Goal: Task Accomplishment & Management: Manage account settings

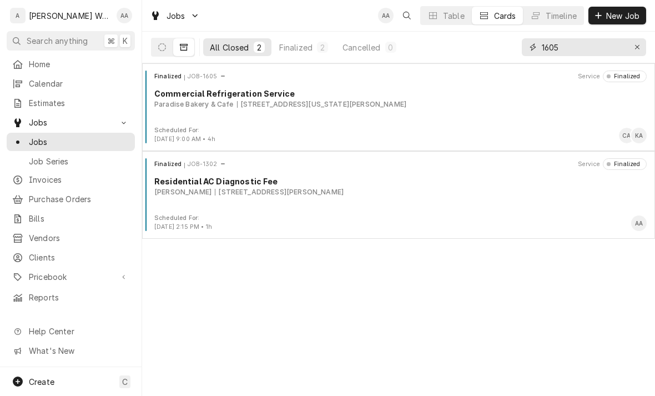
click at [633, 45] on div "Erase input" at bounding box center [636, 47] width 11 height 11
click at [163, 46] on icon "Dynamic Content Wrapper" at bounding box center [162, 47] width 8 height 8
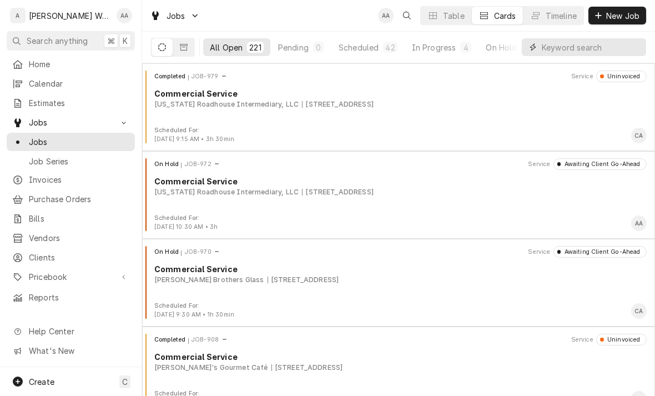
click at [609, 54] on input "Dynamic Content Wrapper" at bounding box center [591, 47] width 99 height 18
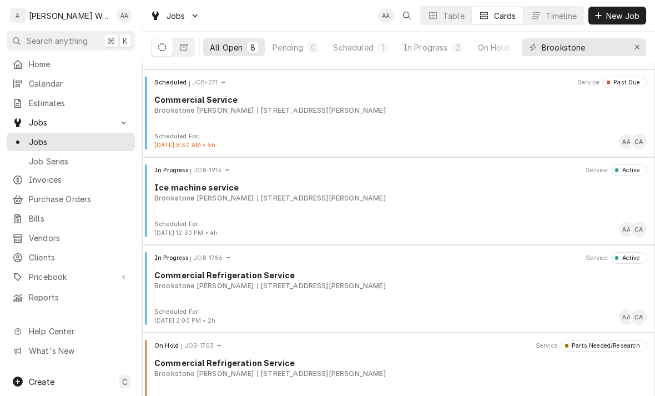
scroll to position [83, 0]
type input "Brookstone"
click at [200, 210] on div "In Progress JOB-1913 Service Active Ice machine service Brookstone Meadows 600 …" at bounding box center [398, 190] width 504 height 55
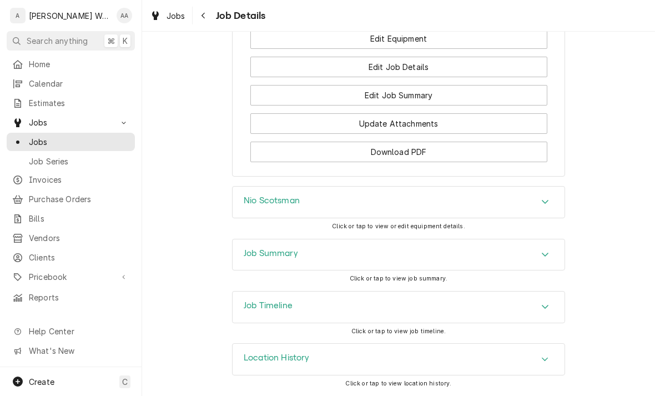
scroll to position [1052, 0]
click at [245, 209] on div "Nio Scotsman" at bounding box center [272, 201] width 56 height 13
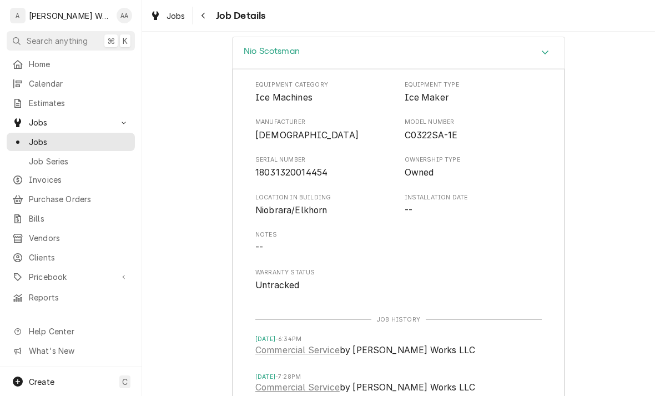
scroll to position [1166, 0]
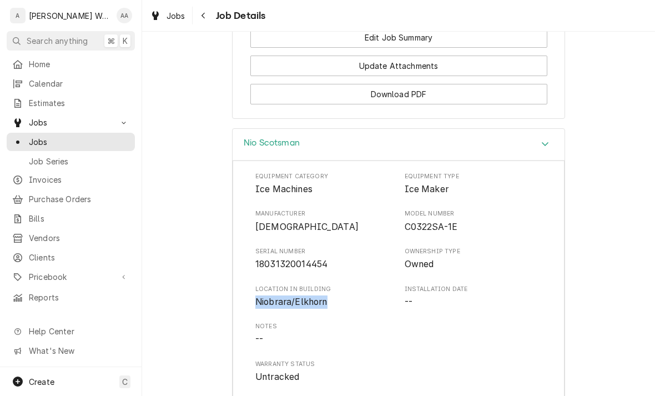
click at [260, 144] on h3 "Nio Scotsman" at bounding box center [272, 143] width 56 height 11
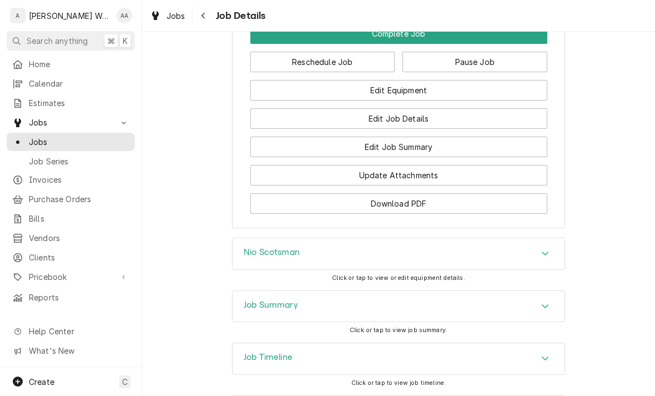
scroll to position [921, 0]
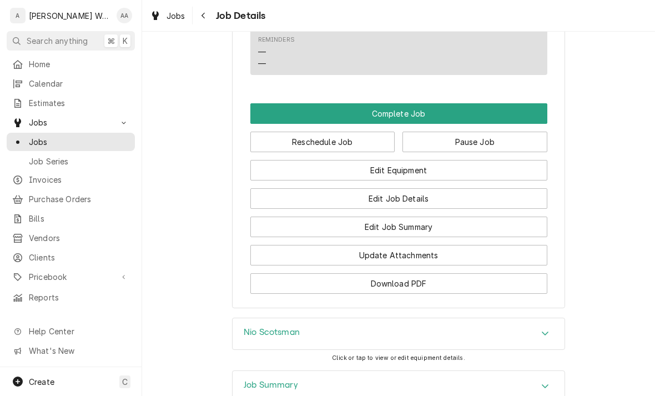
click at [316, 168] on button "Edit Equipment" at bounding box center [398, 170] width 297 height 21
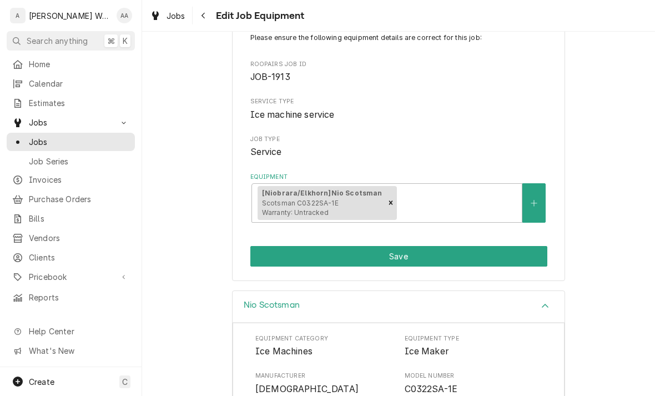
scroll to position [85, 0]
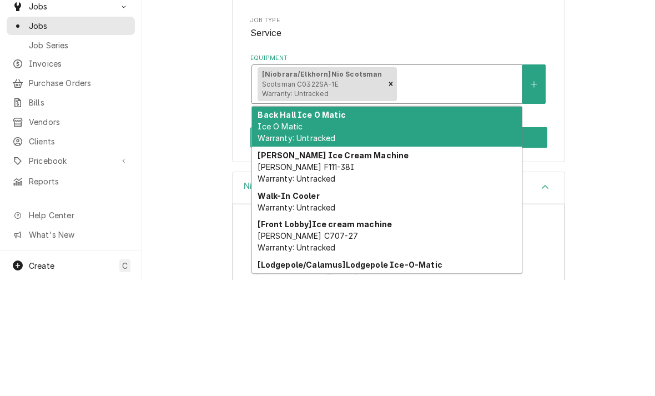
click at [533, 196] on icon "Create New Equipment" at bounding box center [533, 200] width 7 height 8
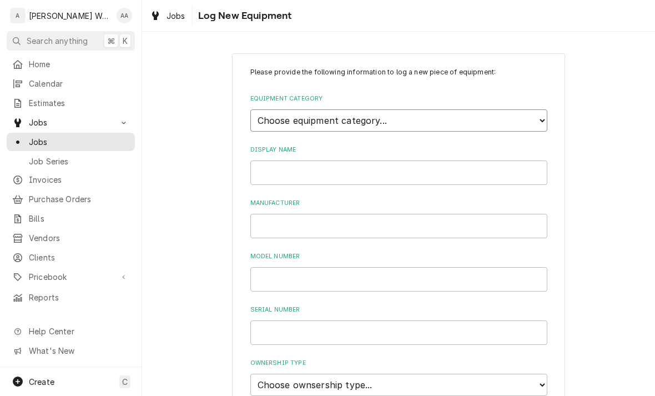
click at [277, 120] on select "Choose equipment category... Ice Machines Refrigeration Beverage Equipment Work…" at bounding box center [398, 120] width 297 height 22
select select "3"
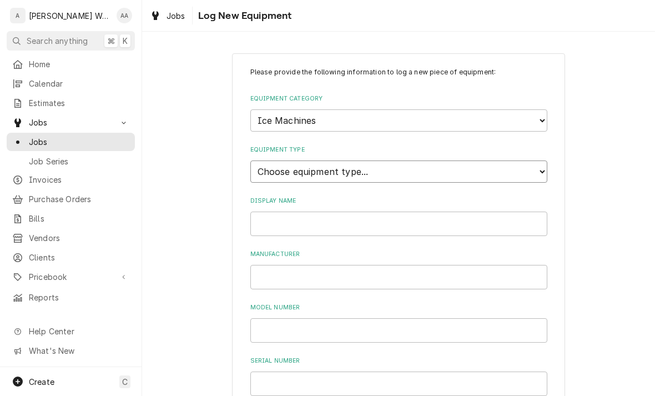
click at [256, 162] on select "Choose equipment type... Ice Bin Ice Dispenser Ice Maker Ice Merchandiser" at bounding box center [398, 171] width 297 height 22
click at [264, 160] on select "Choose equipment type... Ice Bin Ice Dispenser Ice Maker Ice Merchandiser" at bounding box center [398, 171] width 297 height 22
select select "17"
click at [265, 211] on input "Display Name" at bounding box center [398, 223] width 297 height 24
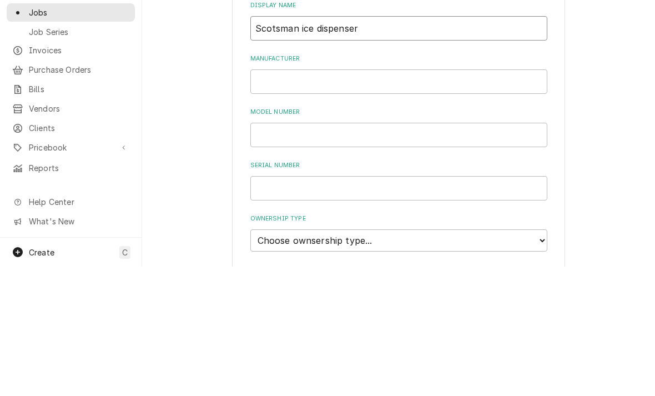
scroll to position [68, 0]
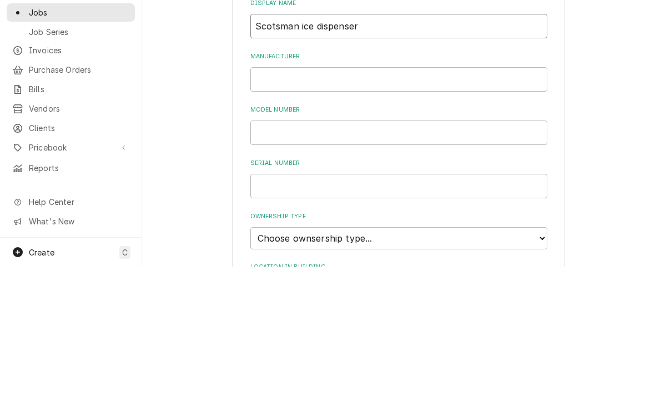
type input "Scotsman ice dispenser"
click at [265, 196] on input "Manufacturer" at bounding box center [398, 208] width 297 height 24
type input "Scotsman"
click at [267, 250] on input "Model Number" at bounding box center [398, 262] width 297 height 24
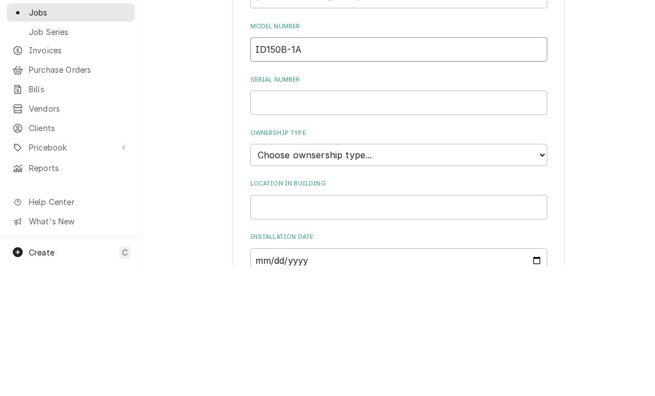
scroll to position [152, 0]
type input "ID150B-1A"
click at [275, 219] on input "Serial Number" at bounding box center [398, 231] width 297 height 24
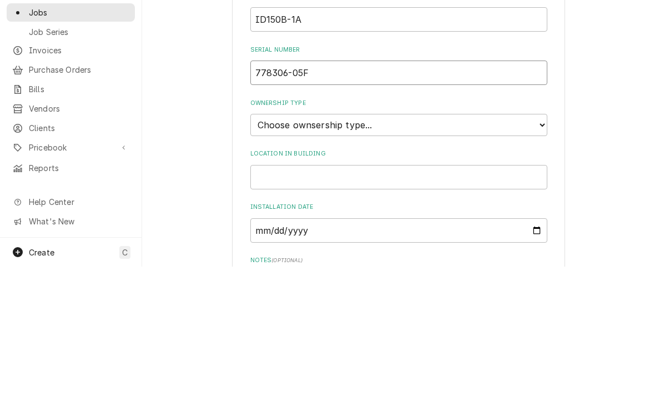
scroll to position [185, 0]
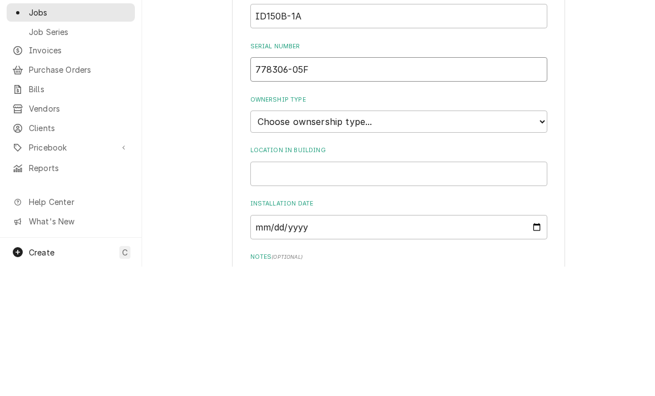
type input "778306-05F"
click at [270, 240] on select "Choose ownsership type... Unknown Owned Leased Rented" at bounding box center [398, 251] width 297 height 22
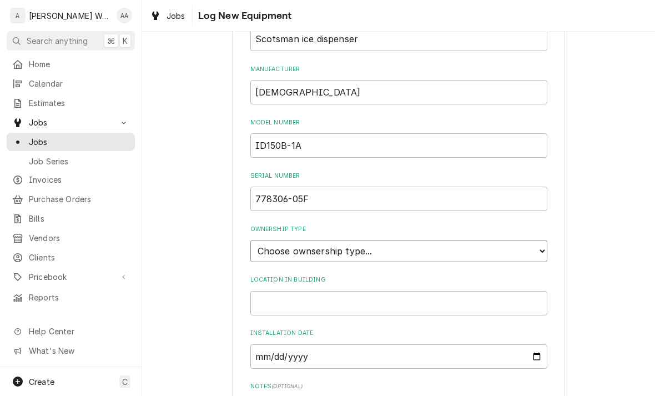
select select "1"
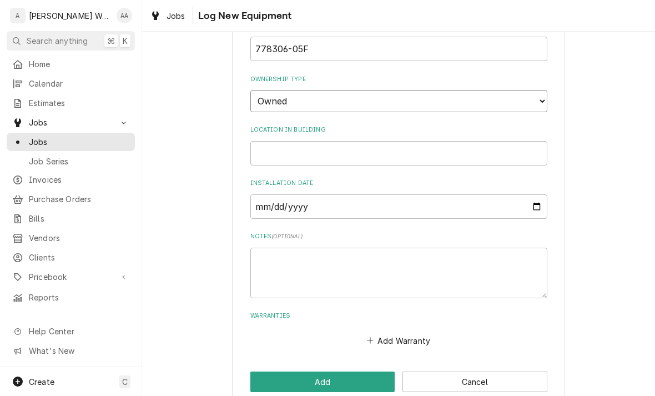
scroll to position [334, 0]
click at [263, 141] on input "Location in Building" at bounding box center [398, 153] width 297 height 24
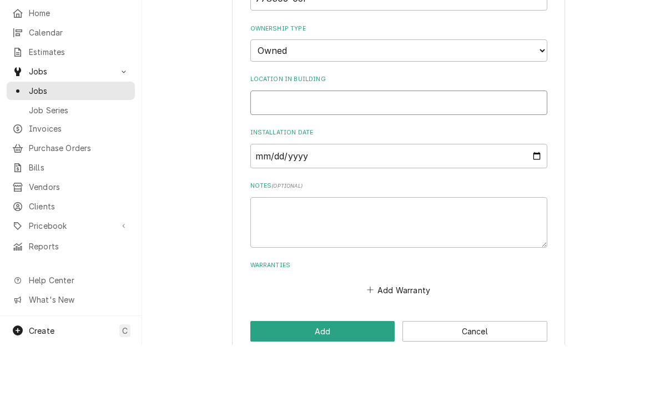
click at [271, 141] on input "Location in Building" at bounding box center [398, 153] width 297 height 24
paste input "Niobrara/Elkhorn"
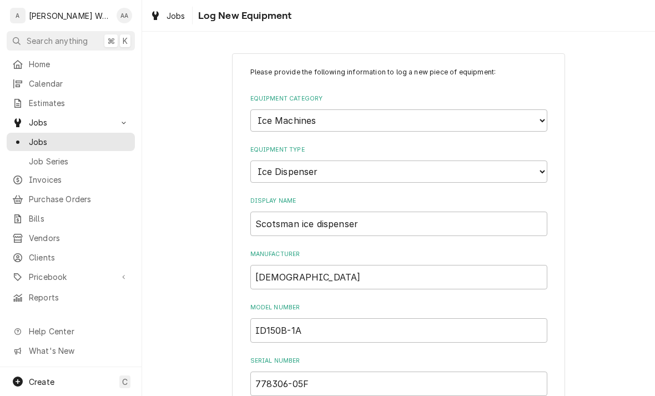
scroll to position [0, 0]
type input "Niobrara/Elkhorn"
click at [280, 211] on input "Scotsman ice dispenser" at bounding box center [398, 223] width 297 height 24
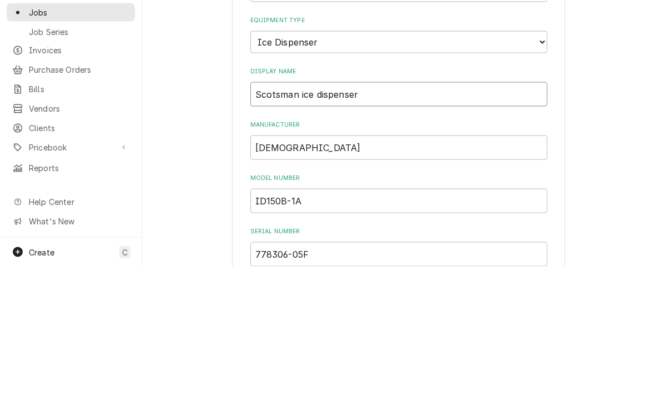
click at [275, 211] on input "Scotsman ice dispenser" at bounding box center [398, 223] width 297 height 24
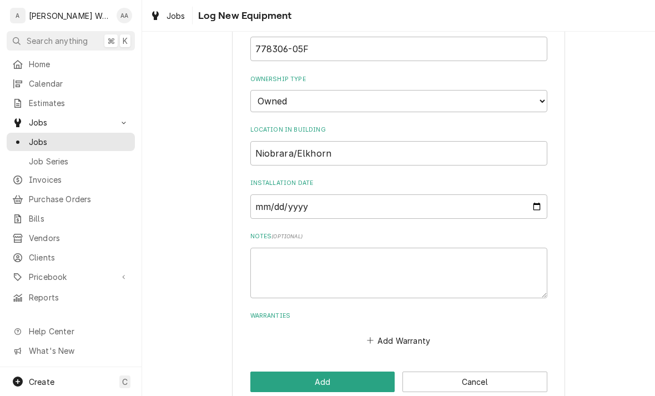
scroll to position [334, 0]
type input "Nio ice dispenser"
click at [268, 372] on button "Add" at bounding box center [322, 382] width 145 height 21
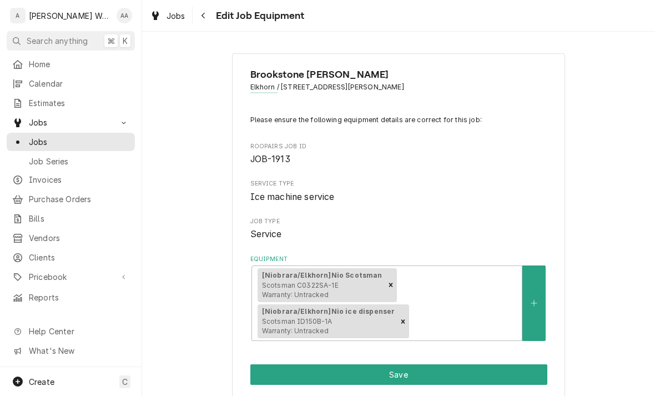
click at [263, 368] on button "Save" at bounding box center [398, 374] width 297 height 21
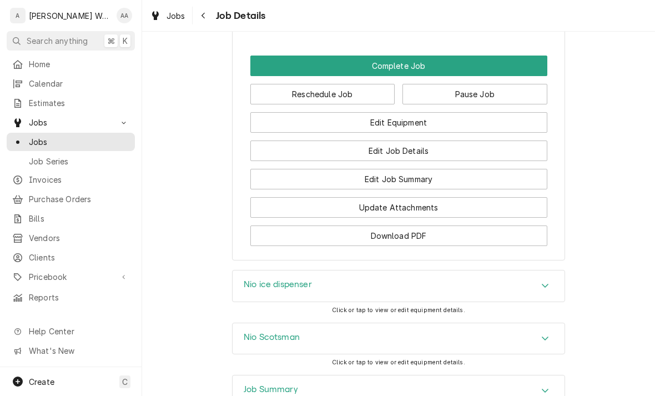
scroll to position [969, 0]
click at [288, 129] on button "Edit Equipment" at bounding box center [398, 122] width 297 height 21
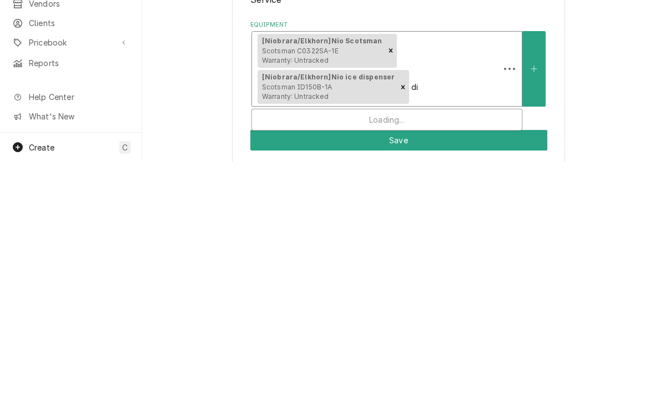
type input "d"
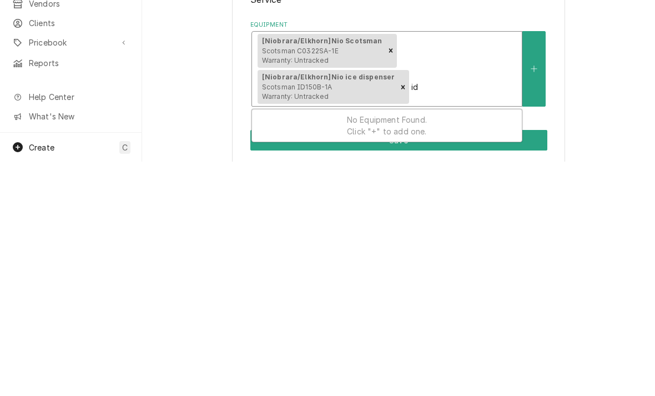
type input "i"
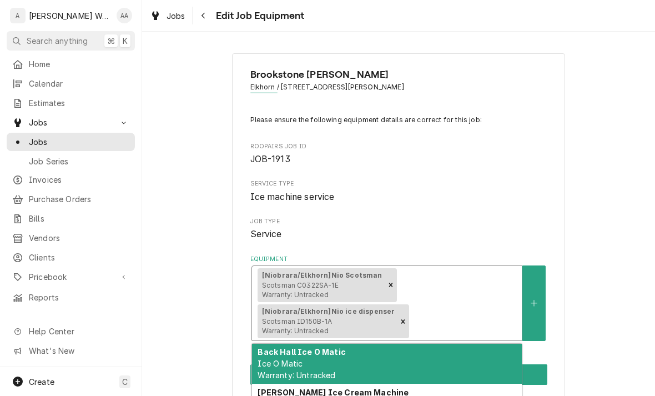
click at [208, 279] on div "[GEOGRAPHIC_DATA][PERSON_NAME] / [STREET_ADDRESS][PERSON_NAME] Please ensure th…" at bounding box center [398, 225] width 513 height 365
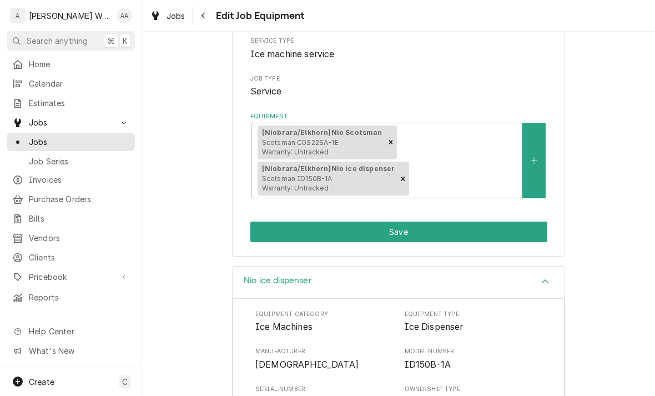
scroll to position [121, 0]
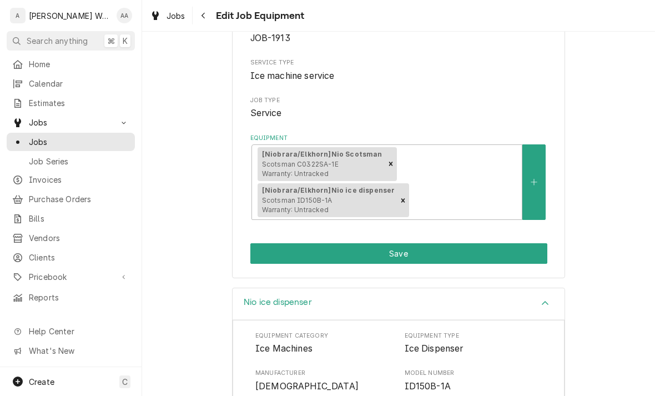
click at [271, 257] on button "Save" at bounding box center [398, 253] width 297 height 21
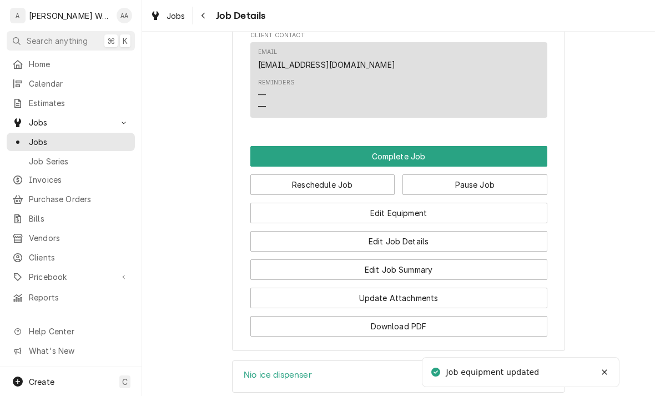
scroll to position [881, 0]
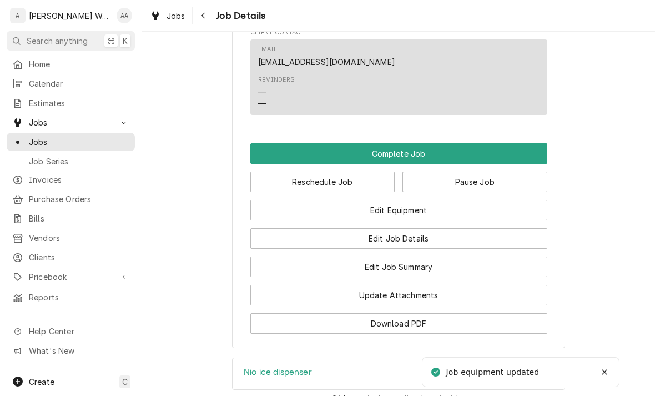
click at [310, 272] on button "Edit Job Summary" at bounding box center [398, 266] width 297 height 21
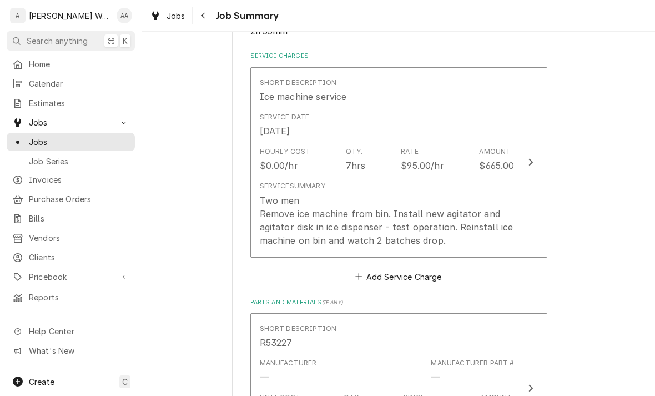
scroll to position [254, 0]
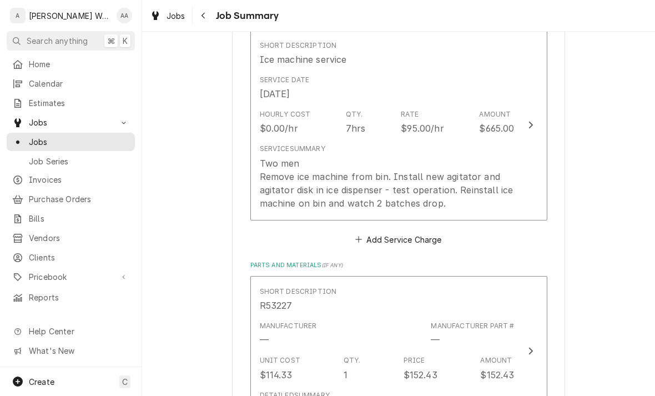
click at [499, 183] on div "Two men Remove ice machine from bin. Install new agitator and agitator disk in …" at bounding box center [387, 182] width 255 height 53
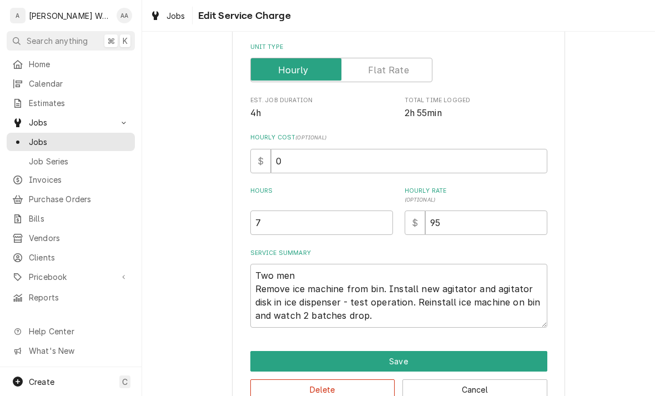
type textarea "x"
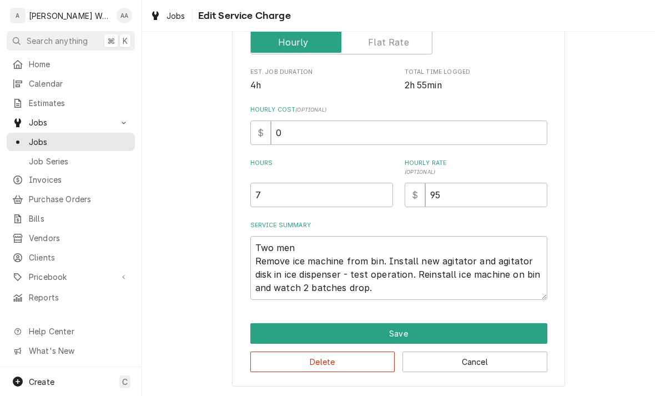
scroll to position [201, 0]
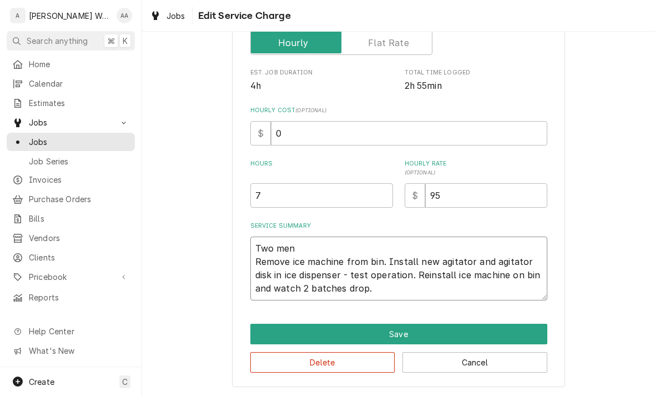
click at [412, 272] on textarea "Two men Remove ice machine from bin. Install new agitator and agitator disk in …" at bounding box center [398, 268] width 297 height 64
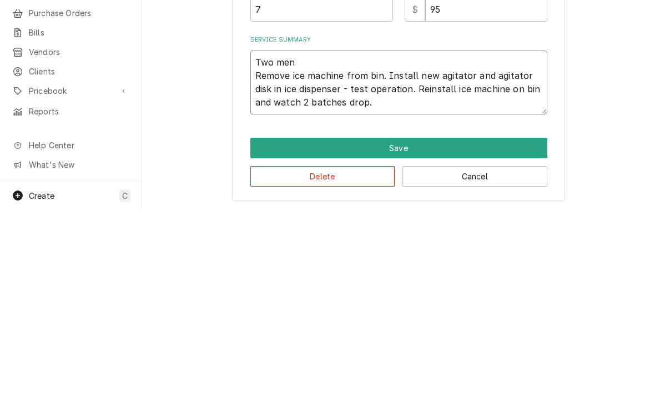
click at [379, 236] on textarea "Two men Remove ice machine from bin. Install new agitator and agitator disk in …" at bounding box center [398, 268] width 297 height 64
type textarea "Two men Remove ice machine from bin. Install new agitator and agitator disk in …"
type textarea "x"
type textarea "Two men Remove ice machine from bin. R Install new agitator and agitator disk i…"
type textarea "x"
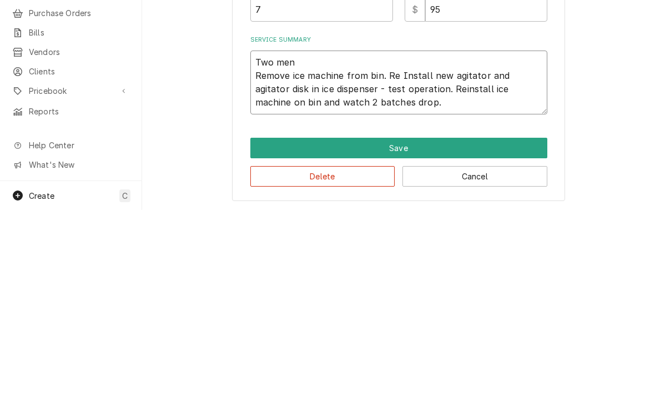
type textarea "Two men Remove ice machine from bin. Rea Install new agitator and agitator disk…"
type textarea "x"
type textarea "Two men Remove ice machine from bin. Reat Install new agitator and agitator dis…"
type textarea "x"
type textarea "Two men Remove ice machine from bin. Reatt Install new agitator and agitator di…"
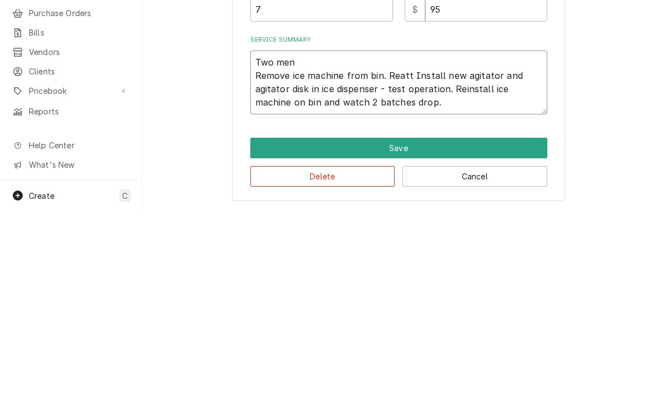
type textarea "x"
type textarea "Two men Remove ice machine from bin. Reatta Install new agitator and agitator d…"
type textarea "x"
type textarea "Two men Remove ice machine from bin. Reattac Install new agitator and agitator …"
type textarea "x"
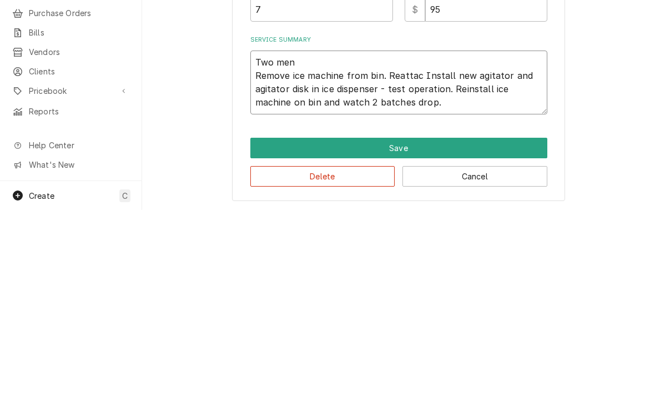
type textarea "Two men Remove ice machine from bin. Reattach Install new agitator and agitator…"
type textarea "x"
type textarea "Two men Remove ice machine from bin. Reattache Install new agitator and agitato…"
type textarea "x"
type textarea "Two men Remove ice machine from bin. Reattached Install new agitator and agitat…"
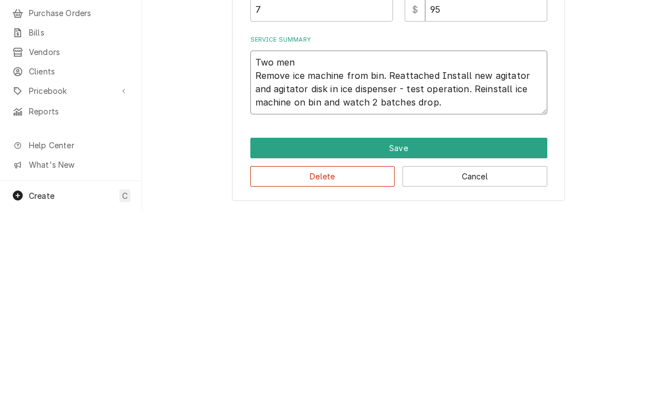
type textarea "x"
type textarea "Two men Remove ice machine from bin. Reattached Install new agitator and agitat…"
type textarea "x"
type textarea "Two men Remove ice machine from bin. Reattached an Install new agitator and agi…"
type textarea "x"
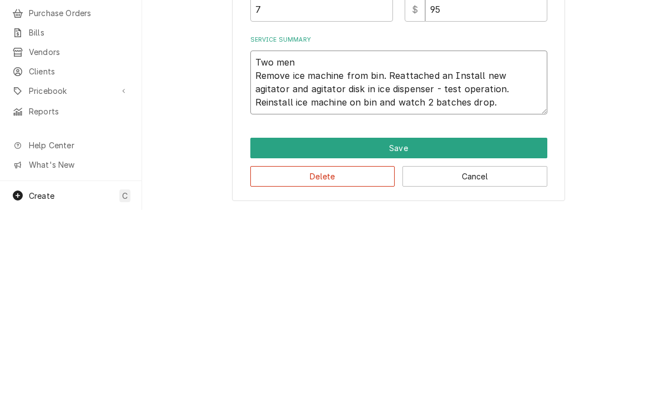
type textarea "Two men Remove ice machine from bin. Reattached ang Install new agitator and ag…"
type textarea "x"
type textarea "Two men Remove ice machine from bin. Reattached angi Install new agitator and a…"
type textarea "x"
type textarea "Two men Remove ice machine from bin. Reattached angit Install new agitator and …"
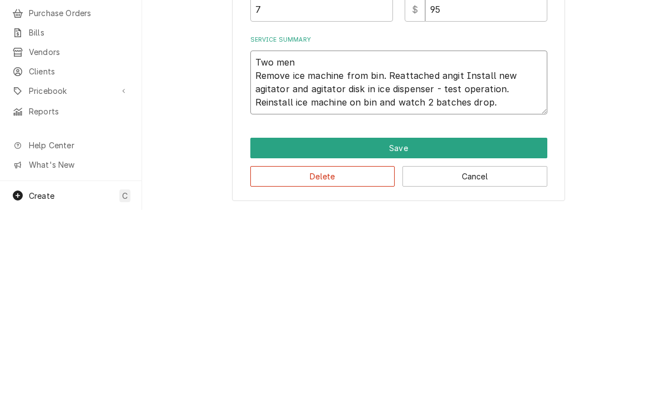
type textarea "x"
type textarea "Two men Remove ice machine from bin. Reattached angita Install new agitator and…"
type textarea "x"
type textarea "Two men Remove ice machine from bin. Reattached angitat Install new agitator an…"
type textarea "x"
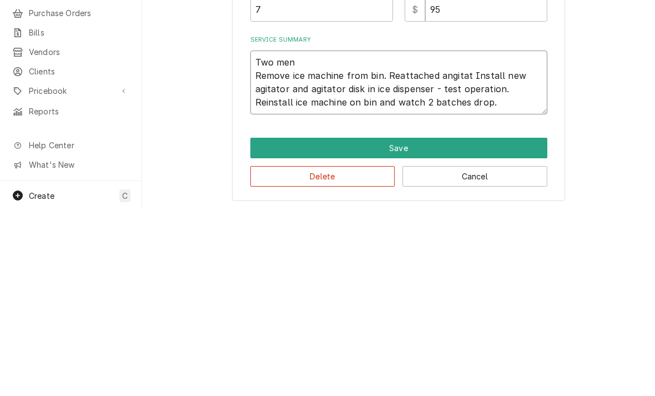
type textarea "Two men Remove ice machine from bin. Reattached angitato Install new agitator a…"
type textarea "x"
type textarea "Two men Remove ice machine from bin. Reattached angitator Install new agitator …"
type textarea "x"
type textarea "Two men Remove ice machine from bin. Reattached angitator Install new agitator …"
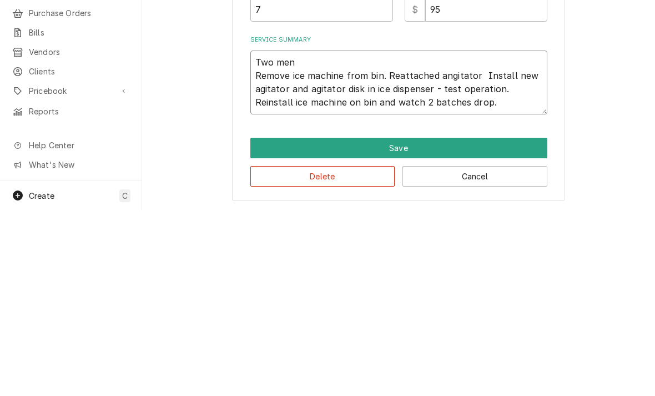
type textarea "x"
type textarea "Two men Remove ice machine from bin. Reattached angitator m Install new agitato…"
type textarea "x"
type textarea "Two men Remove ice machine from bin. Reattached angitator mo Install new agitat…"
type textarea "x"
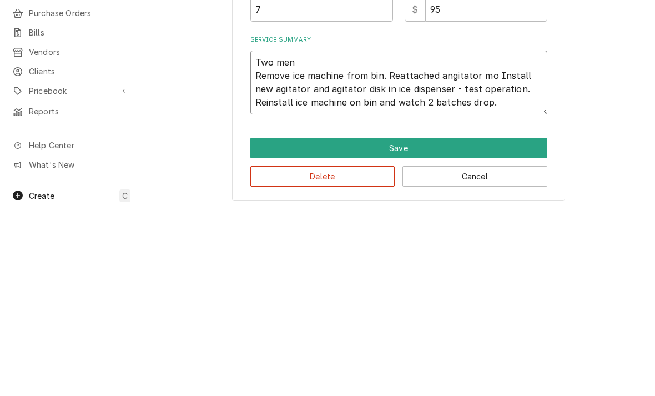
type textarea "Two men Remove ice machine from bin. Reattached angitator mot Install new agita…"
type textarea "x"
type textarea "Two men Remove ice machine from bin. Reattached angitator moto Install new agit…"
type textarea "x"
type textarea "Two men Remove ice machine from bin. Reattached angitator motor Install new agi…"
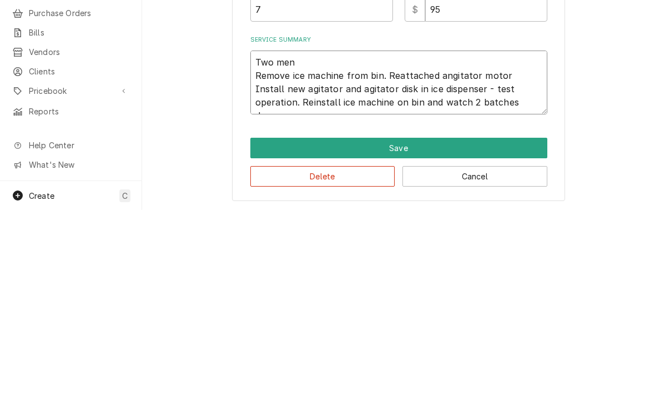
type textarea "x"
type textarea "Two men Remove ice machine from bin. Reattached angitator motor Install new agi…"
type textarea "x"
type textarea "Two men Remove ice machine from bin. Reattached angitator motor. Install new ag…"
type textarea "x"
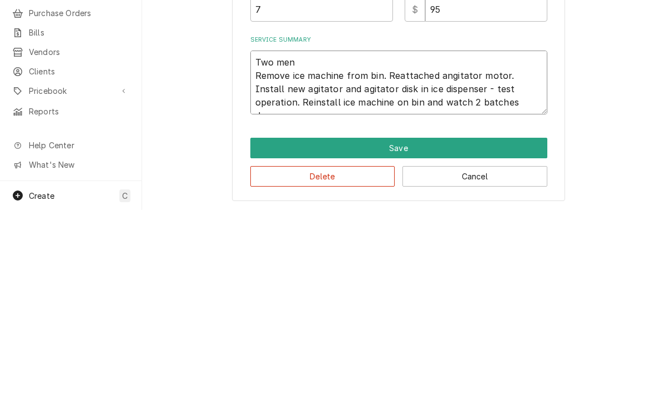
type textarea "Two men Remove ice machine from bin. Reattached angitator motor. Install new ag…"
type textarea "x"
type textarea "Two men Remove ice machine from bin. Reattached angitator motor. Install new ag…"
click at [451, 236] on textarea "Two men Remove ice machine from bin. Reattached angitator motor. Install new ag…" at bounding box center [398, 268] width 297 height 64
type textarea "x"
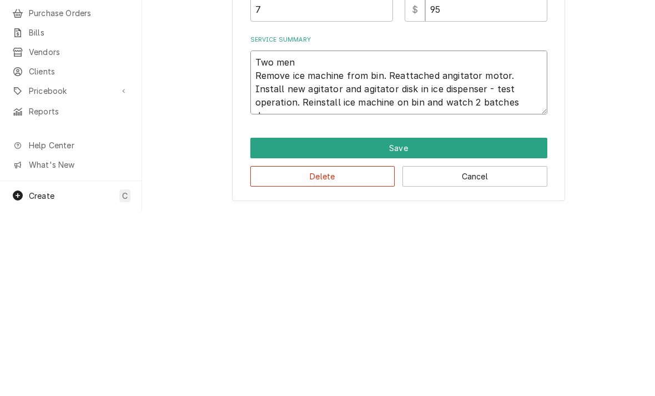
type textarea "Two men Remove ice machine from bin. Reattached agitator motor. Install new agi…"
click at [528, 236] on textarea "Two men Remove ice machine from bin. Reattached agitator motor. Install new agi…" at bounding box center [398, 268] width 297 height 64
type textarea "x"
type textarea "Two men Remove ice machine from bin. Reattached agitator motor. Install new agi…"
type textarea "x"
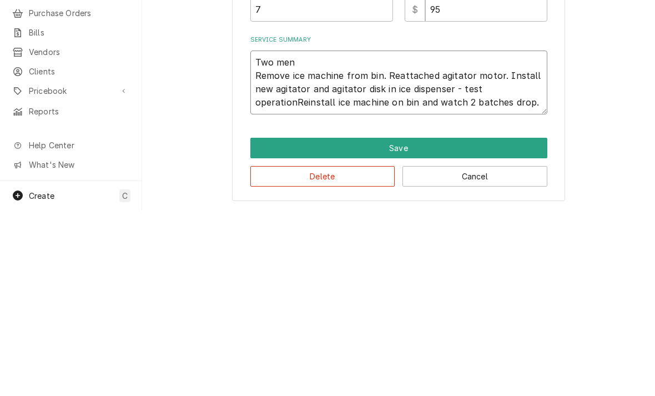
type textarea "Two men Remove ice machine from bin. Reattached agitator motor. Install new agi…"
type textarea "x"
type textarea "Two men Remove ice machine from bin. Reattached agitator motor. Install new agi…"
type textarea "x"
type textarea "Two men Remove ice machine from bin. Reattached agitator motor. Install new agi…"
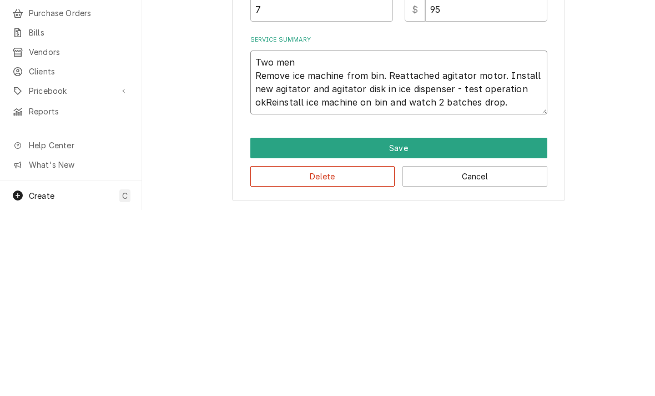
type textarea "x"
type textarea "Two men Remove ice machine from bin. Reattached agitator motor. Install new agi…"
type textarea "x"
type textarea "Two men Remove ice machine from bin. Reattached agitator motor. Install new agi…"
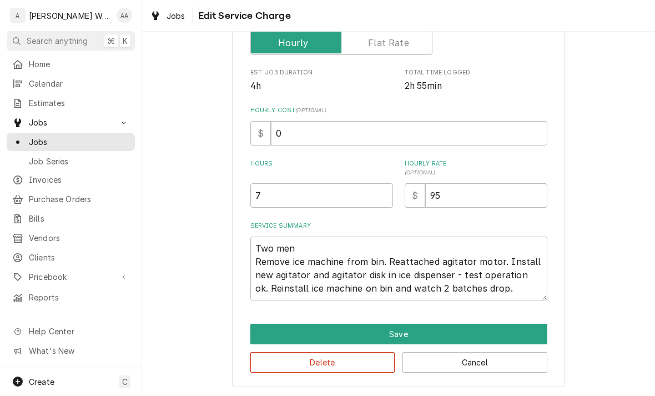
click at [274, 333] on button "Save" at bounding box center [398, 333] width 297 height 21
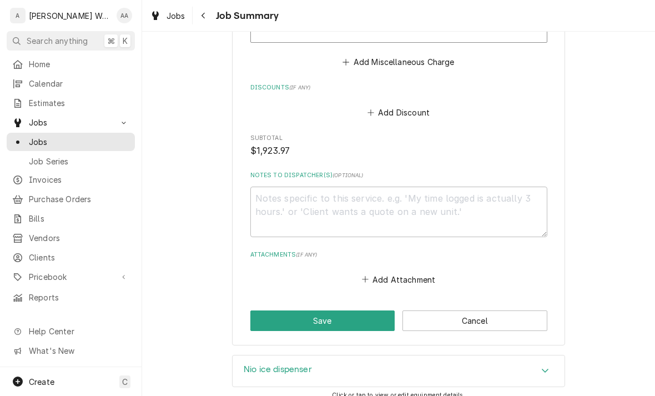
scroll to position [987, 0]
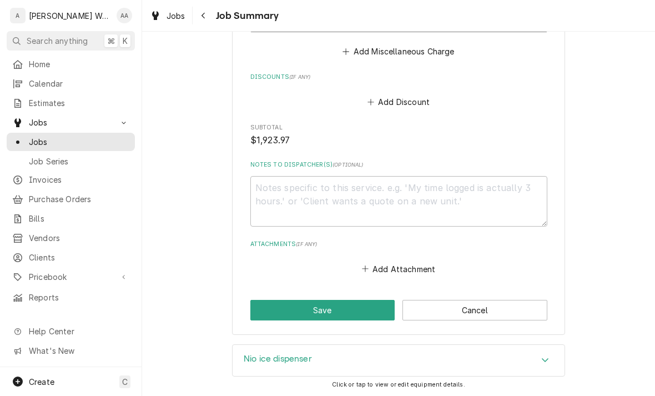
click at [275, 309] on button "Save" at bounding box center [322, 310] width 145 height 21
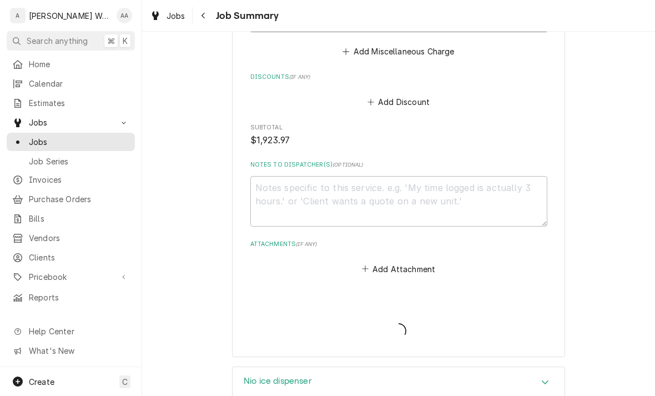
type textarea "x"
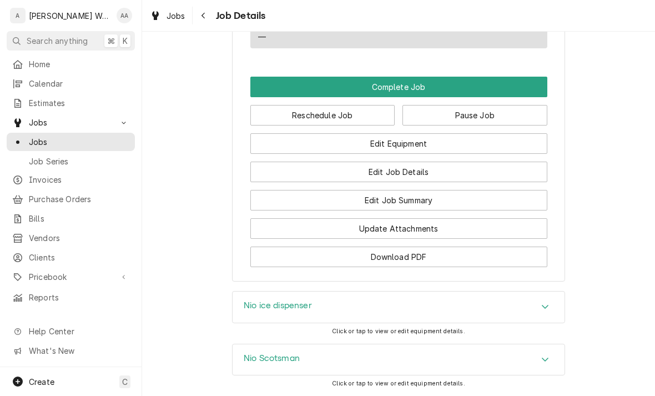
scroll to position [921, 0]
